Goal: Navigation & Orientation: Find specific page/section

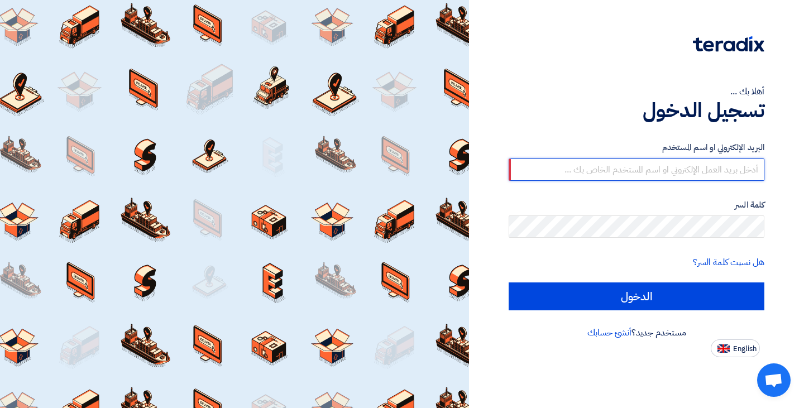
type input "[PERSON_NAME][EMAIL_ADDRESS][DOMAIN_NAME]"
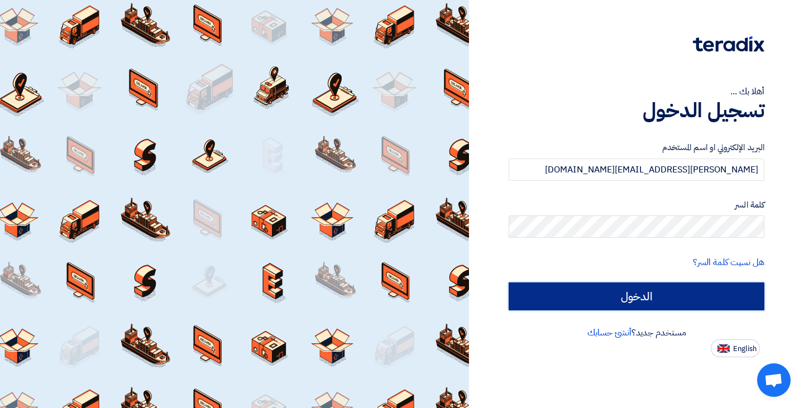
click at [579, 298] on input "الدخول" at bounding box center [637, 297] width 256 height 28
type input "Sign in"
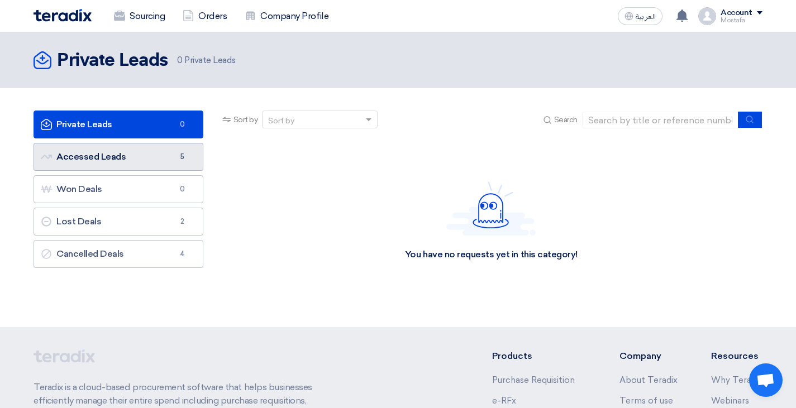
click at [117, 144] on link "Accessed Leads Accessed Leads 5" at bounding box center [119, 157] width 170 height 28
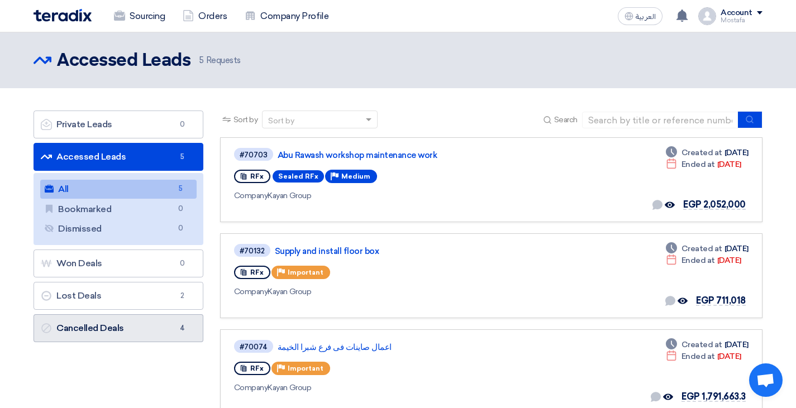
click at [82, 321] on link "Cancelled Deals Cancelled Deals 4" at bounding box center [119, 328] width 170 height 28
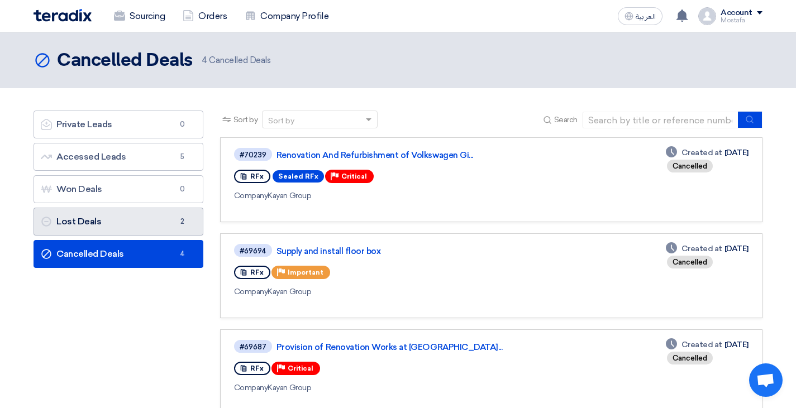
click at [118, 230] on link "Lost Deals Lost Deals 2" at bounding box center [119, 222] width 170 height 28
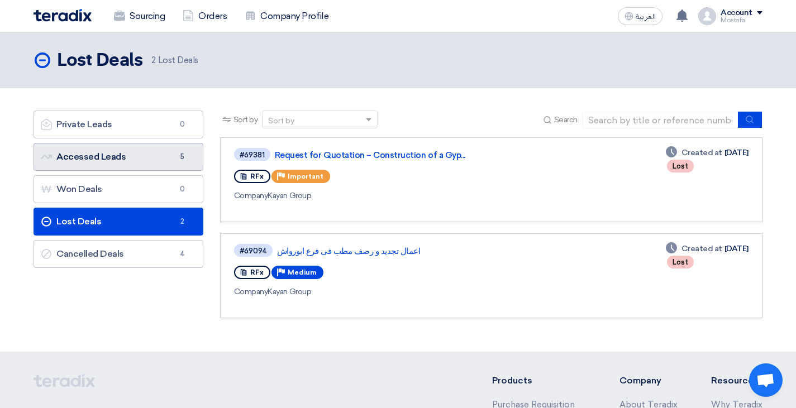
click at [109, 159] on link "Accessed Leads Accessed Leads 5" at bounding box center [119, 157] width 170 height 28
